Goal: Find specific page/section: Find specific page/section

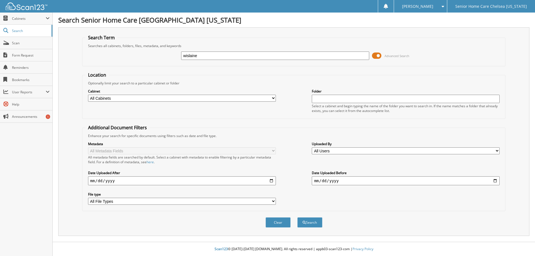
type input "wislaine"
click at [297, 217] on button "Search" at bounding box center [309, 222] width 25 height 10
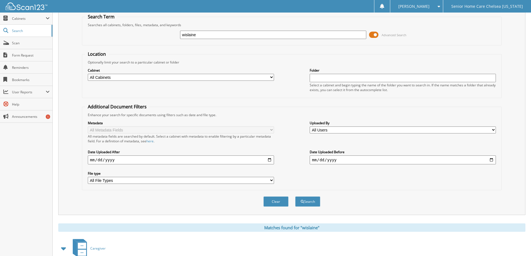
scroll to position [55, 0]
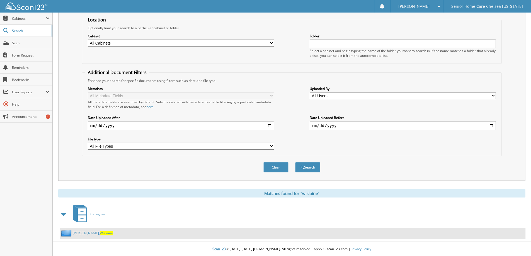
click at [100, 234] on span "Wislaine" at bounding box center [106, 233] width 13 height 5
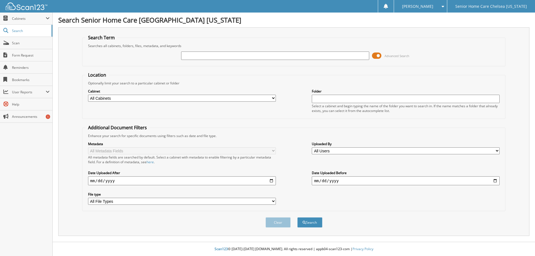
click at [208, 55] on input "text" at bounding box center [275, 56] width 188 height 8
type input "yessika"
click at [303, 222] on span "submit" at bounding box center [304, 222] width 3 height 3
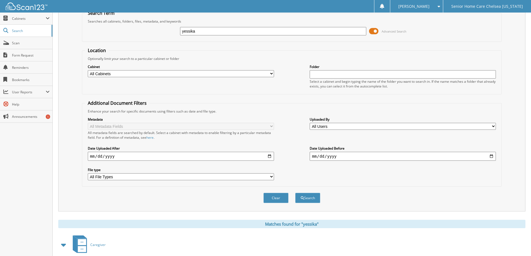
scroll to position [55, 0]
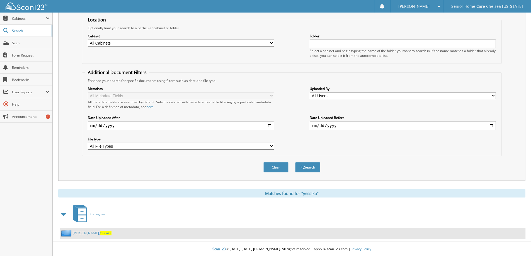
click at [86, 234] on link "Perez Amparo, Yessika" at bounding box center [92, 233] width 39 height 5
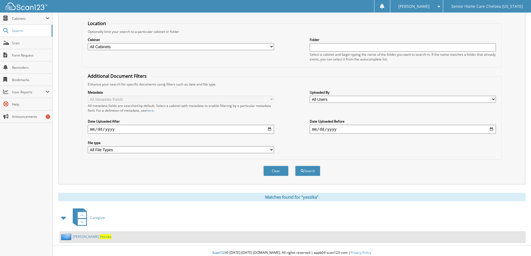
click at [144, 48] on select "All Cabinets Caregiver Needs Filing" at bounding box center [181, 46] width 186 height 7
click at [162, 30] on div "Optionally limit your search to a particular cabinet or folder" at bounding box center [292, 31] width 414 height 5
click at [23, 31] on span "Search" at bounding box center [30, 30] width 37 height 5
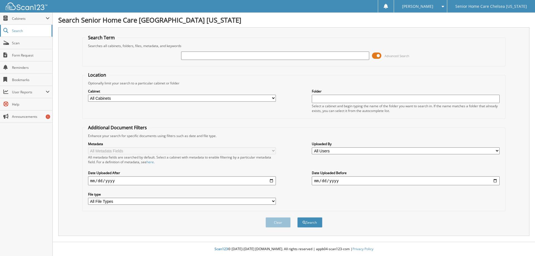
click at [27, 35] on link "Search" at bounding box center [26, 31] width 52 height 12
type input "[PERSON_NAME]"
click at [297, 217] on button "Search" at bounding box center [309, 222] width 25 height 10
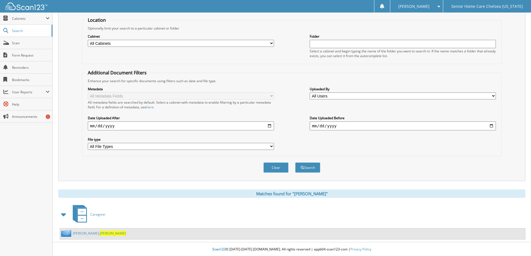
scroll to position [55, 0]
click at [100, 232] on span "Daniela" at bounding box center [113, 233] width 26 height 5
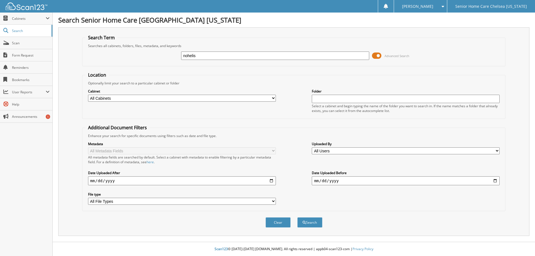
type input "nohelis"
click at [297, 217] on button "Search" at bounding box center [309, 222] width 25 height 10
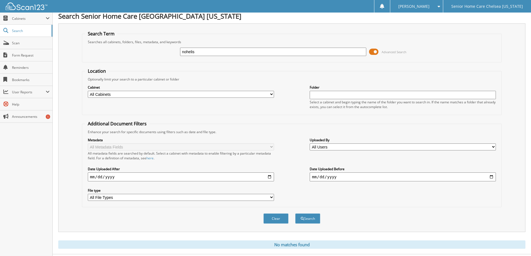
scroll to position [16, 0]
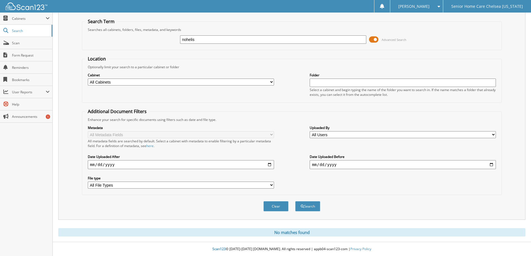
click at [220, 41] on input "nohelis" at bounding box center [273, 39] width 186 height 8
type input "noheliz"
click at [295, 201] on button "Search" at bounding box center [307, 206] width 25 height 10
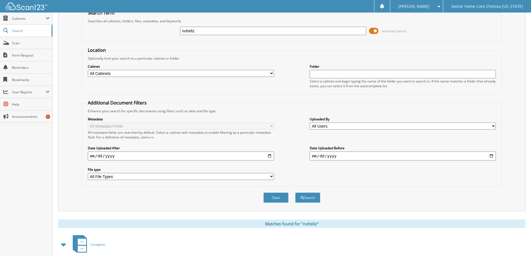
scroll to position [55, 0]
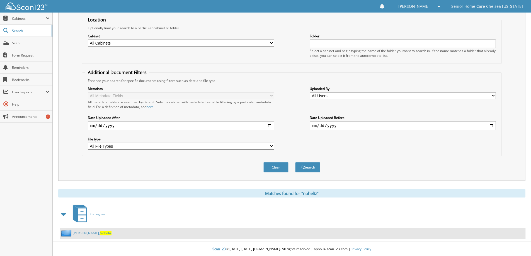
click at [100, 231] on span "Noheliz" at bounding box center [106, 233] width 12 height 5
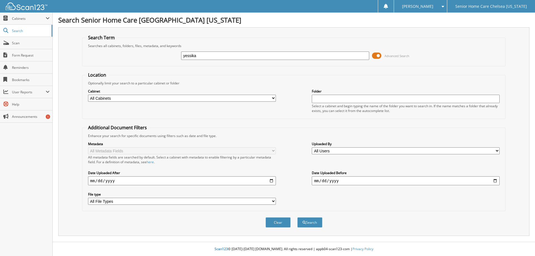
type input "yessika"
click at [297, 217] on button "Search" at bounding box center [309, 222] width 25 height 10
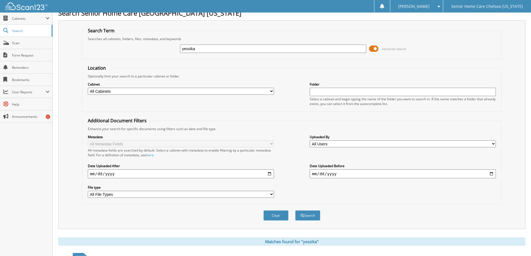
scroll to position [55, 0]
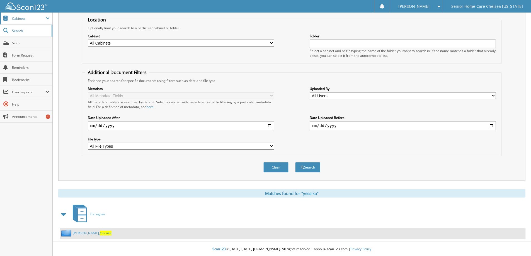
click at [16, 20] on span "Cabinets" at bounding box center [29, 18] width 34 height 5
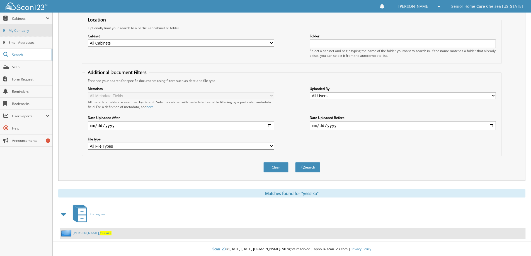
click at [27, 33] on span "My Company" at bounding box center [29, 30] width 41 height 5
